Goal: Task Accomplishment & Management: Use online tool/utility

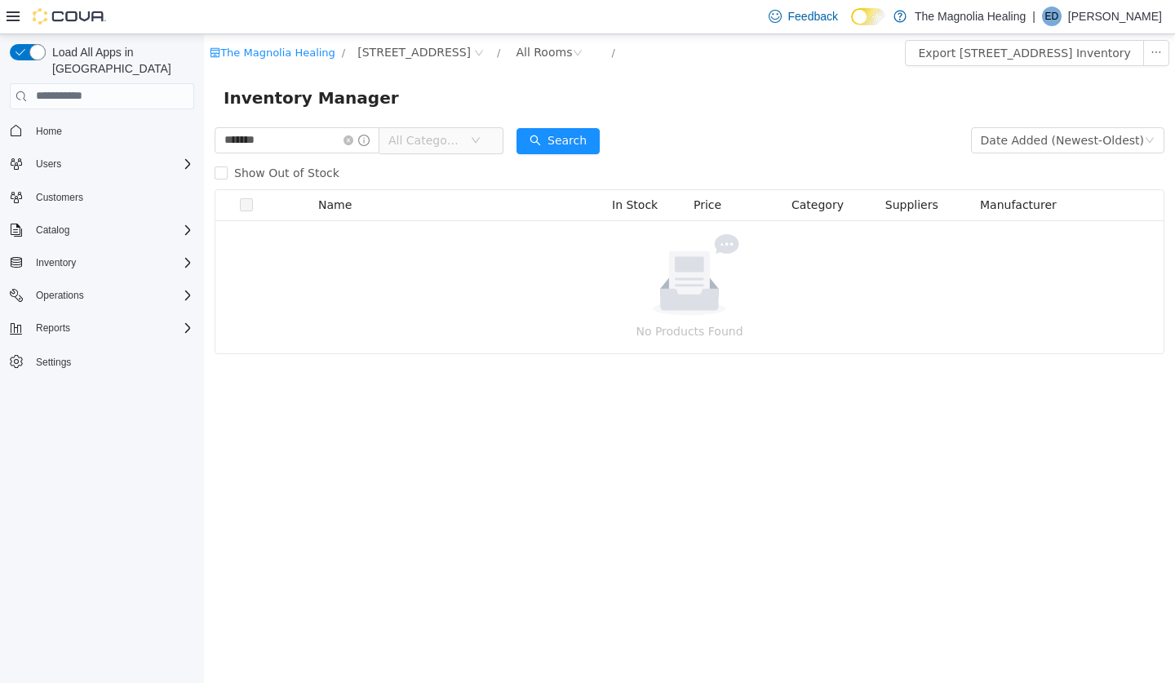
type input "*******"
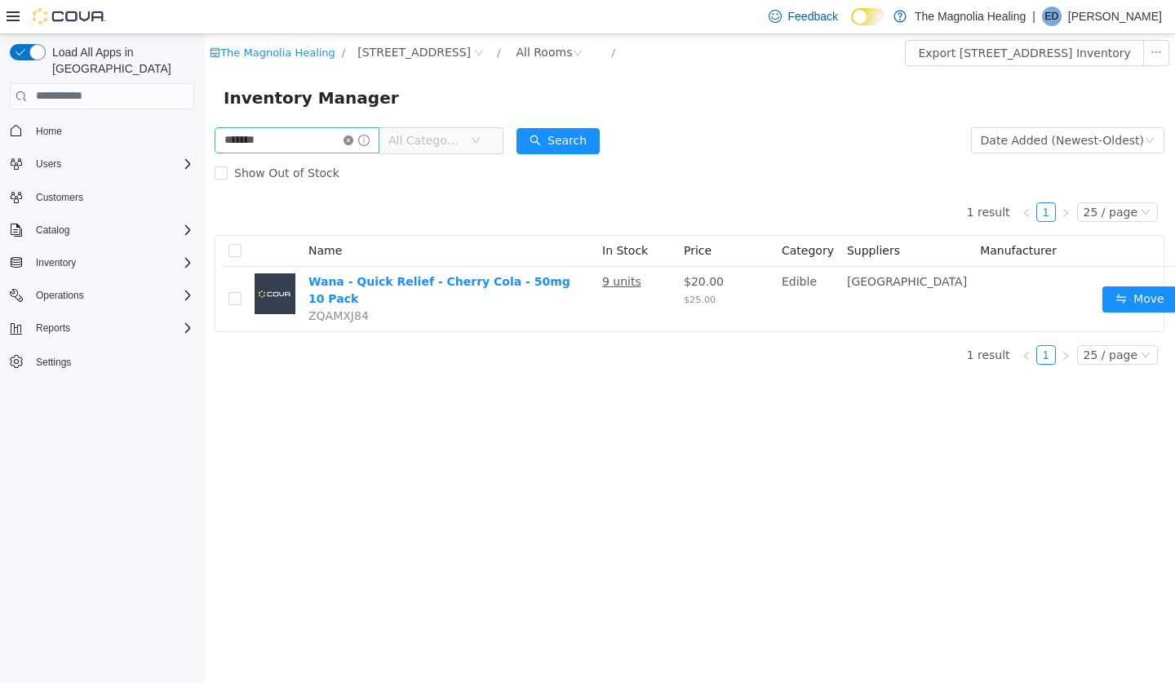
click at [353, 137] on icon "icon: close-circle" at bounding box center [348, 140] width 10 height 10
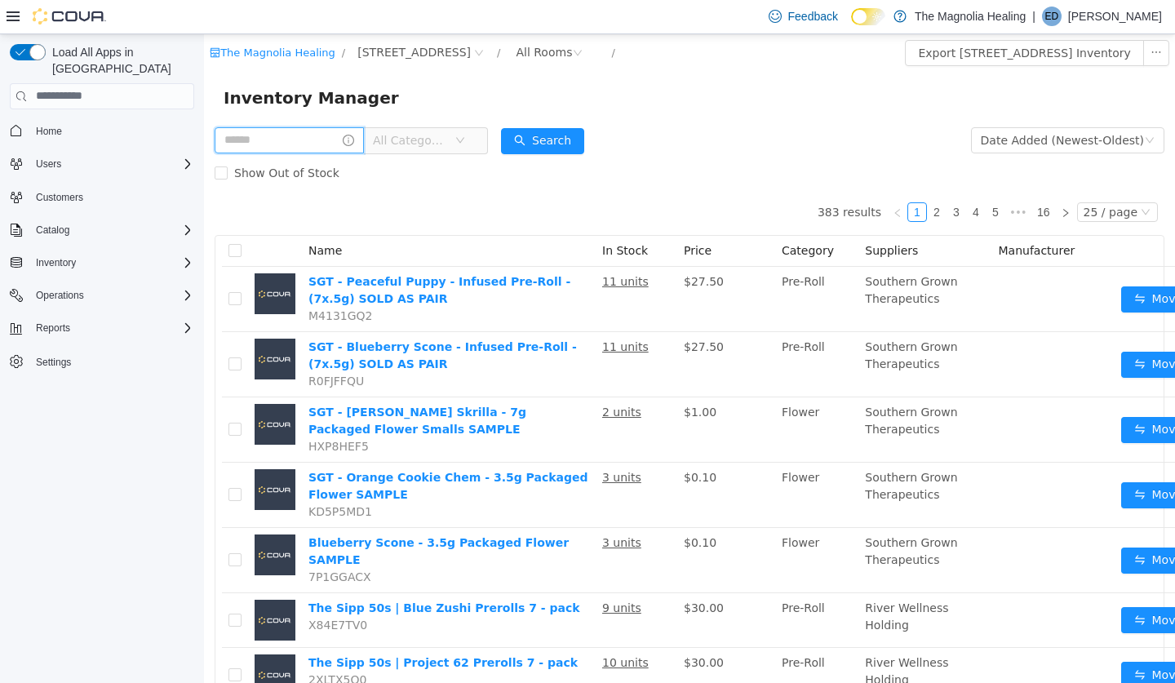
click at [320, 132] on input "text" at bounding box center [289, 139] width 149 height 26
type input "*******"
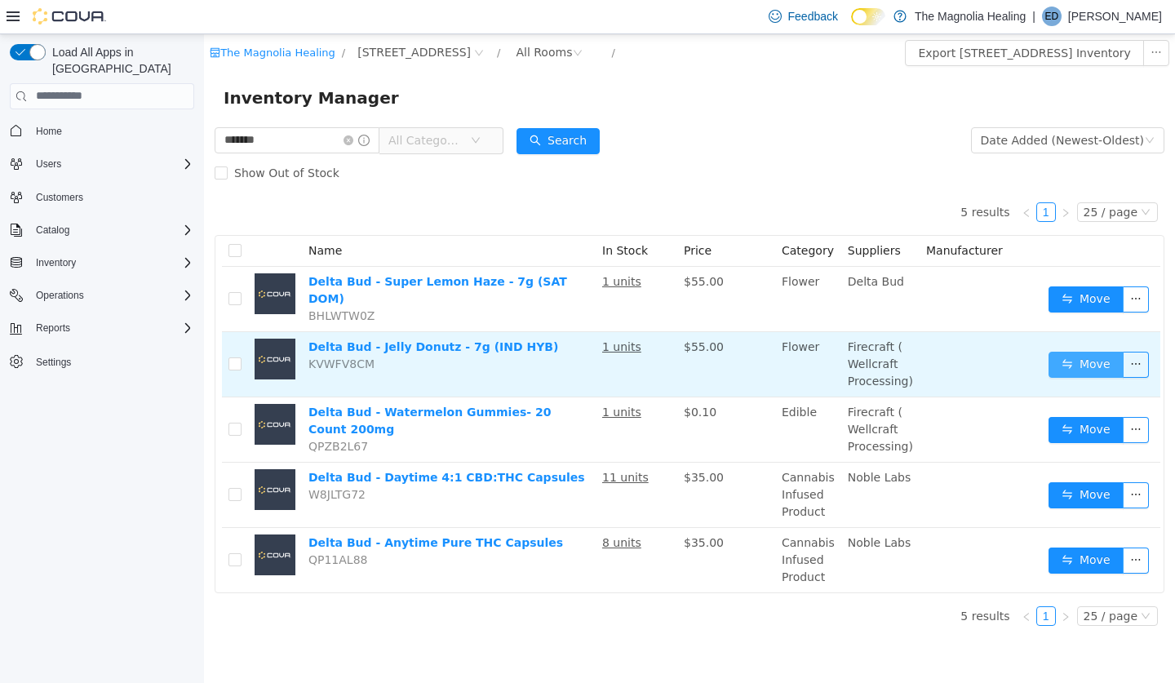
click at [1100, 351] on button "Move" at bounding box center [1085, 364] width 75 height 26
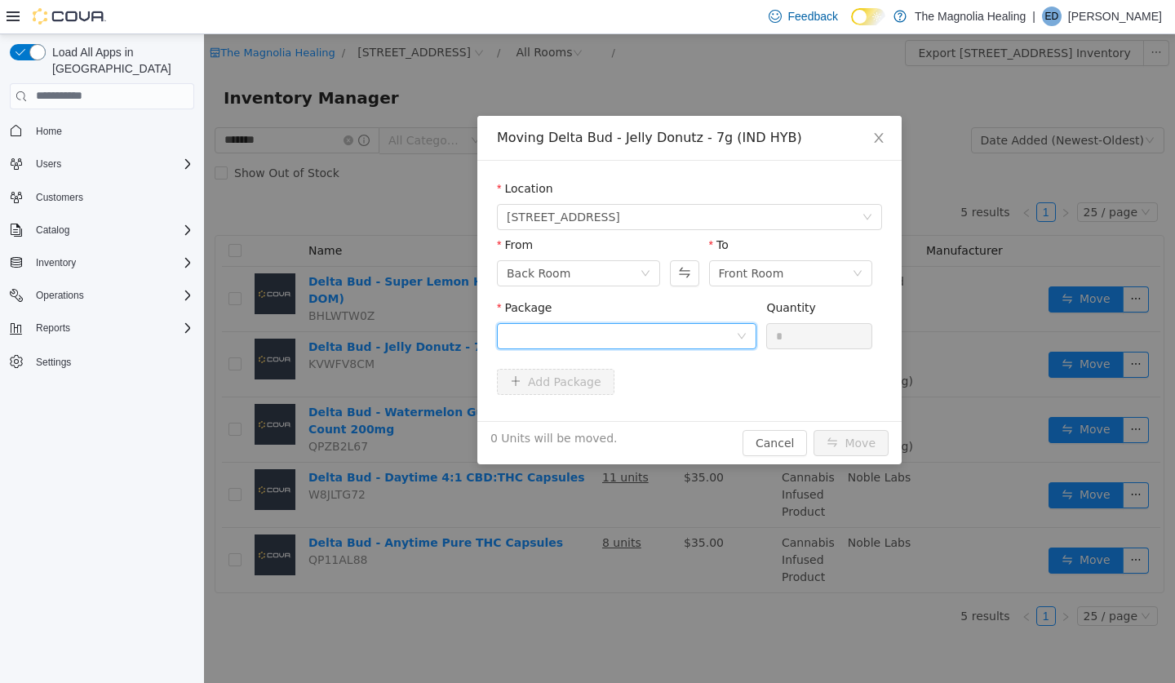
click at [593, 322] on div at bounding box center [626, 335] width 259 height 26
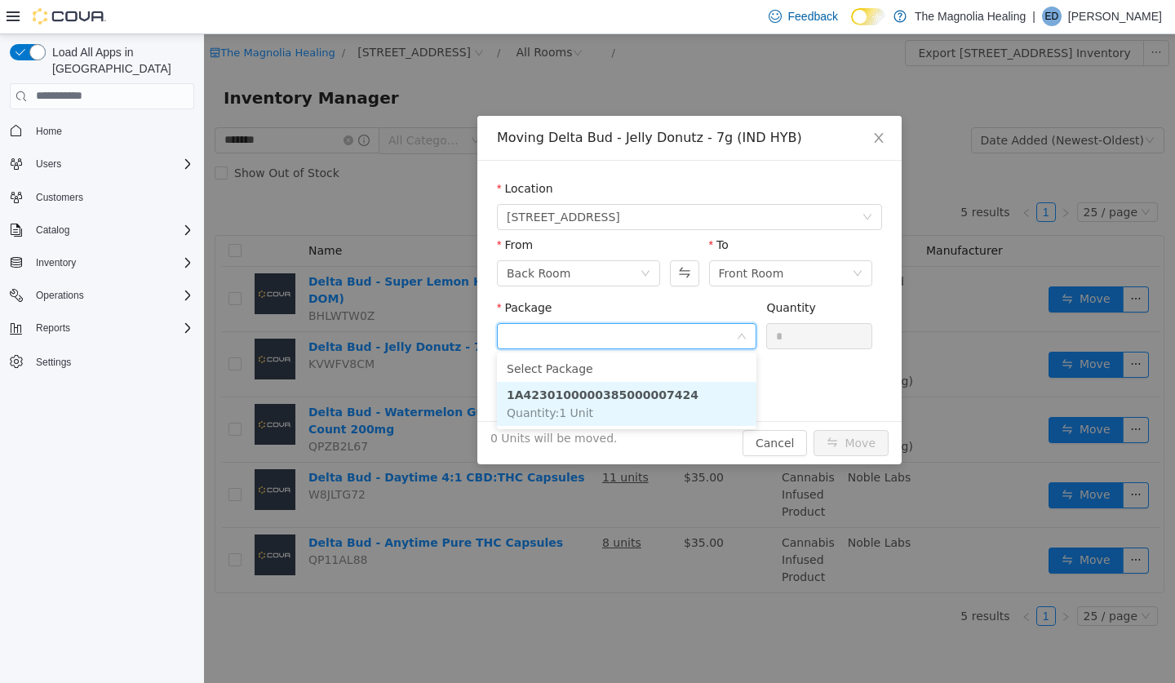
click at [575, 415] on span "Quantity : 1 Unit" at bounding box center [550, 411] width 86 height 13
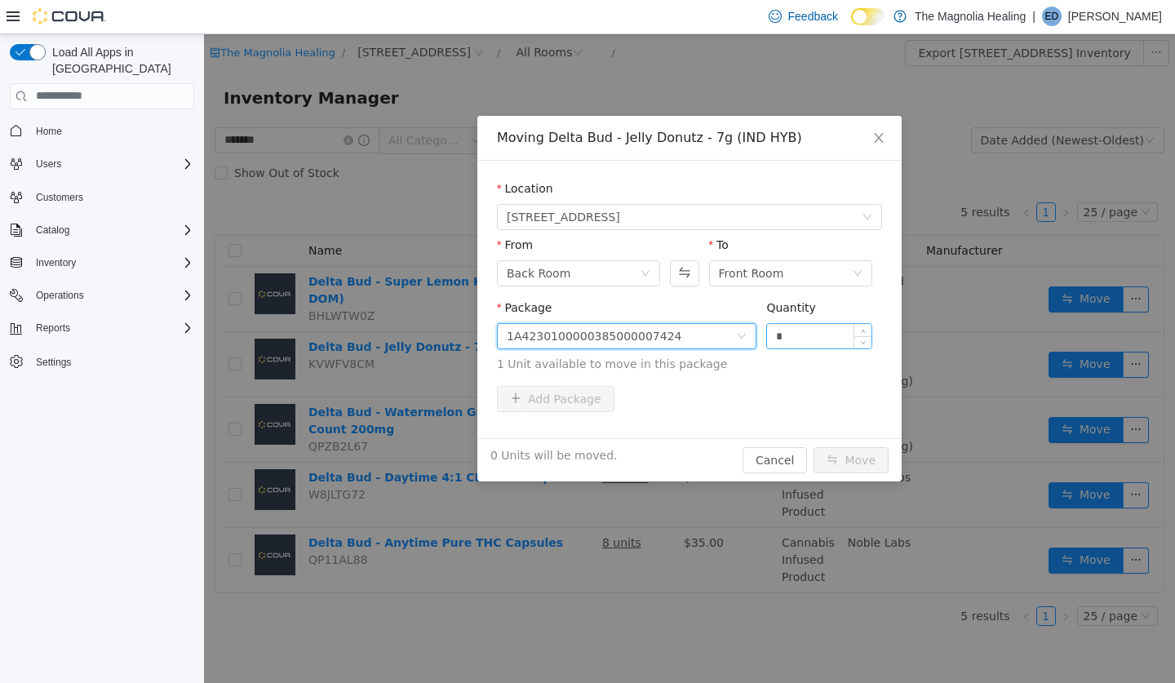
click at [790, 328] on input "*" at bounding box center [819, 335] width 104 height 24
type input "*"
click at [853, 468] on button "Move" at bounding box center [850, 459] width 75 height 26
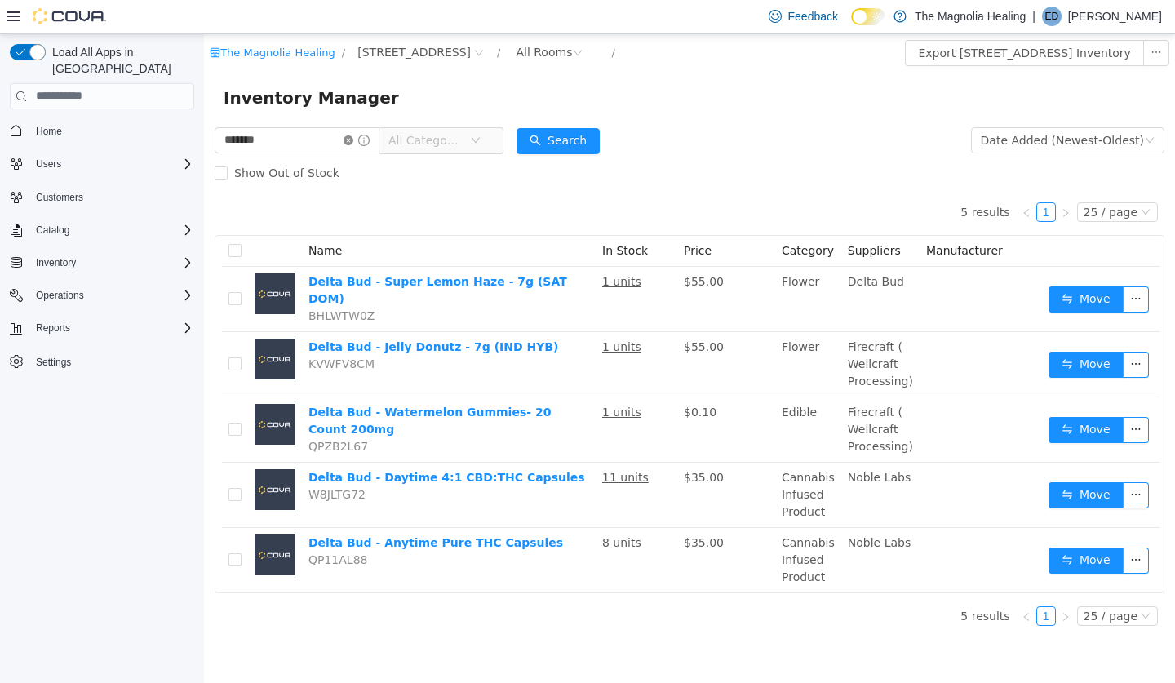
click at [353, 144] on icon "icon: close-circle" at bounding box center [348, 140] width 10 height 10
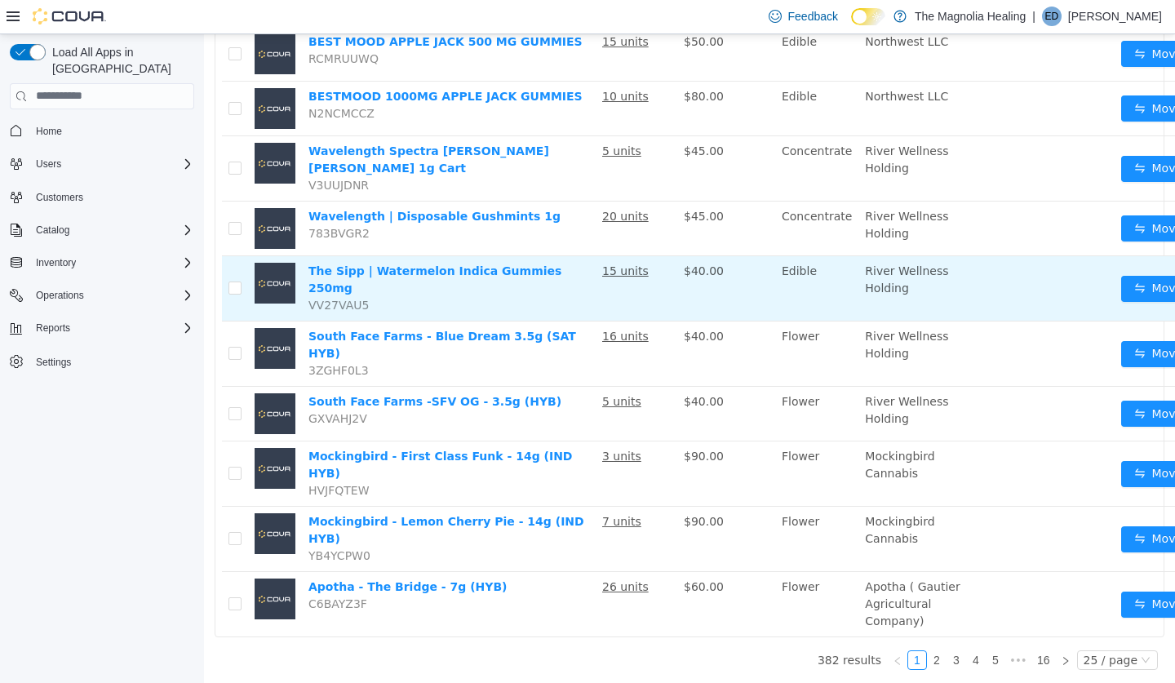
scroll to position [1194, 0]
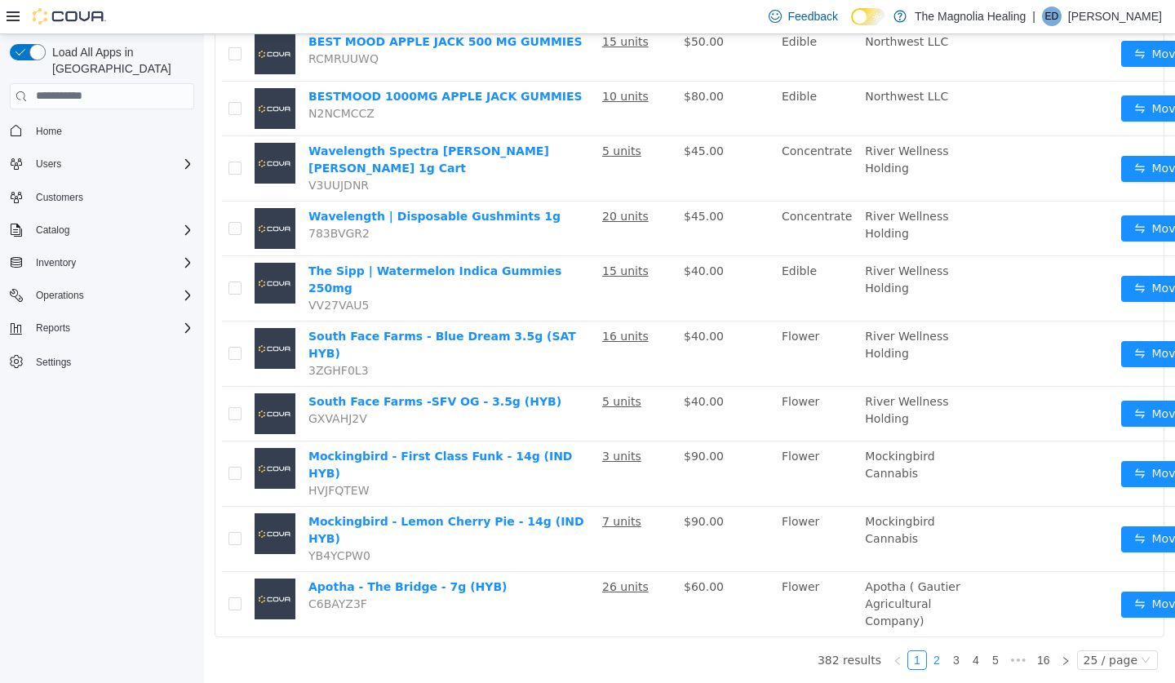
click at [946, 658] on link "2" at bounding box center [937, 659] width 18 height 18
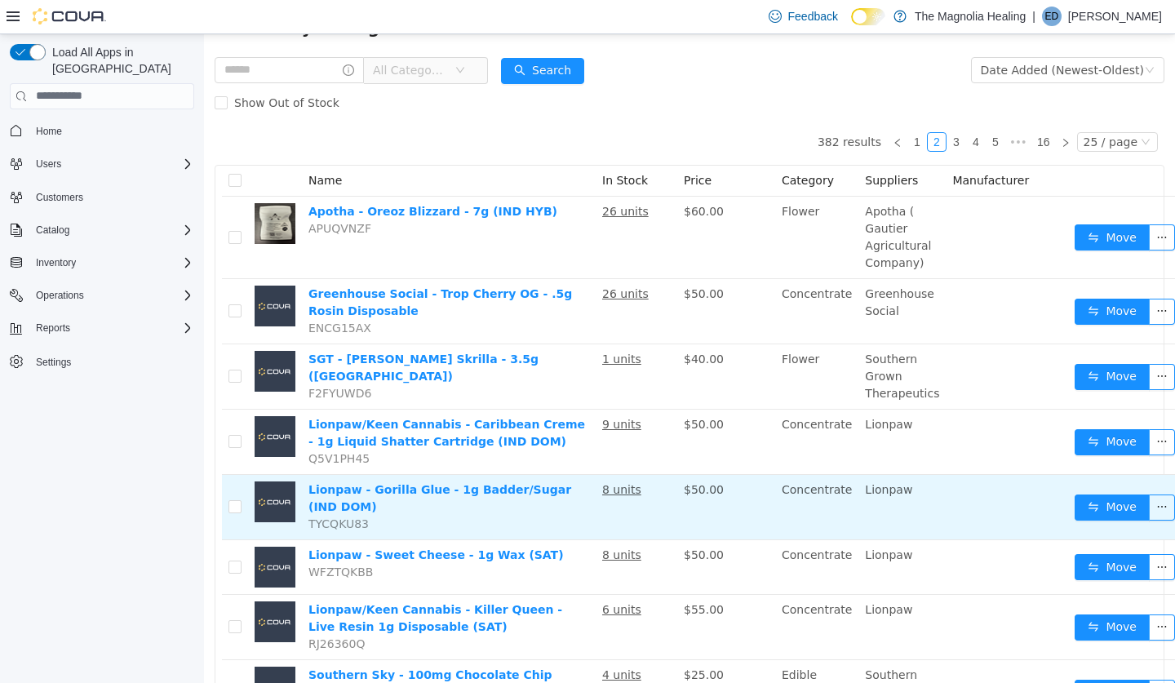
scroll to position [66, 0]
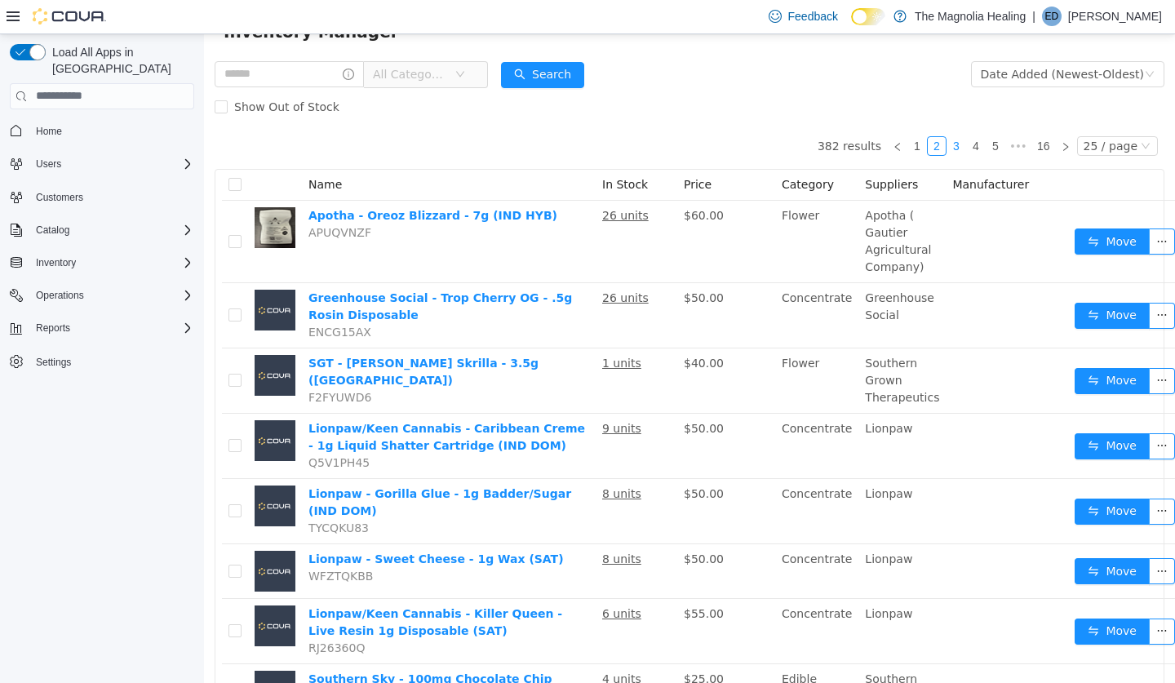
click at [959, 147] on link "3" at bounding box center [956, 145] width 18 height 18
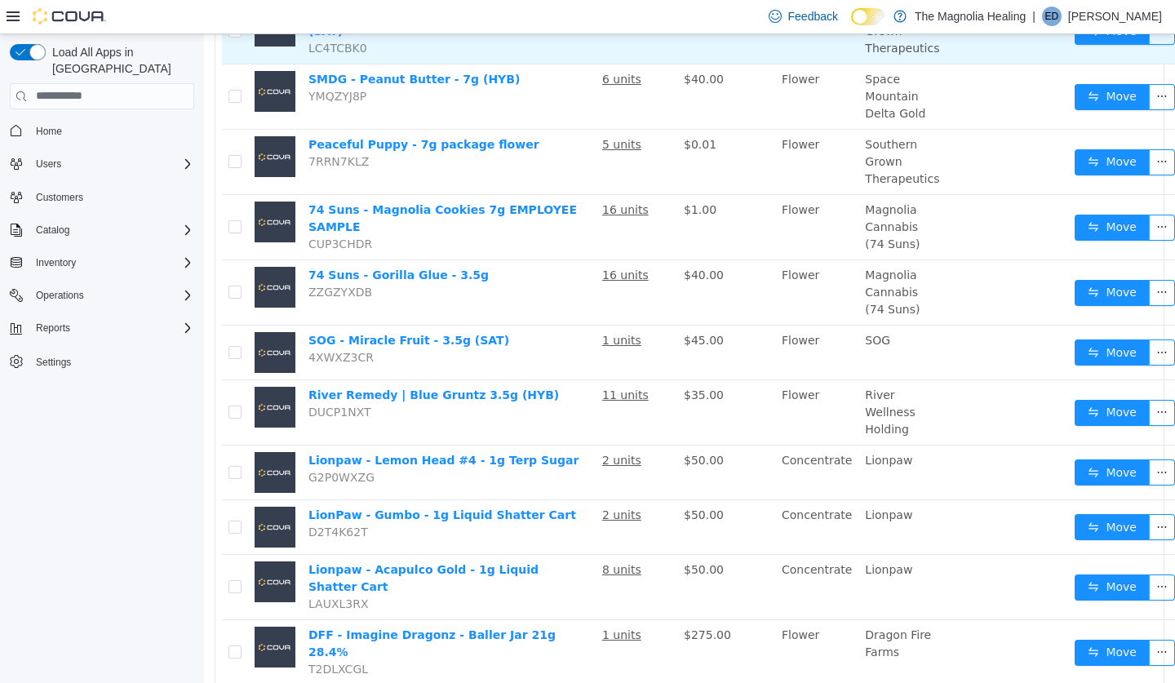
scroll to position [857, 0]
